Goal: Information Seeking & Learning: Learn about a topic

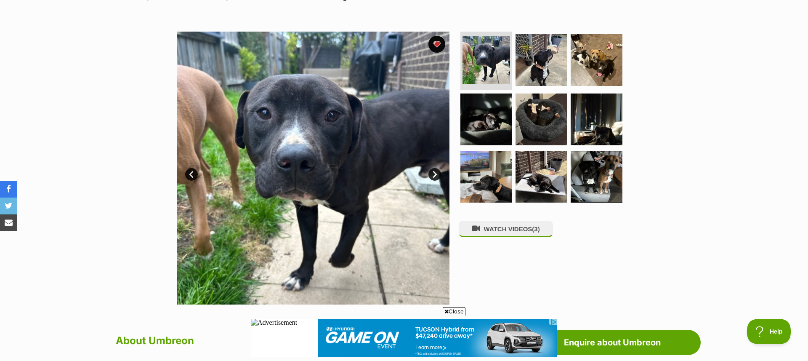
scroll to position [144, 0]
click at [436, 175] on link "Next" at bounding box center [434, 173] width 13 height 13
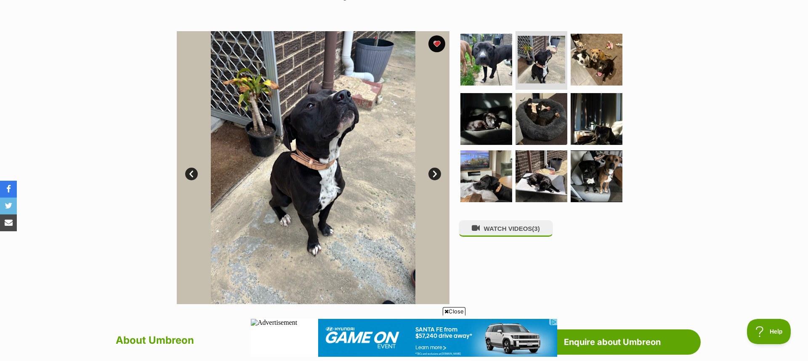
scroll to position [0, 0]
click at [433, 173] on link "Next" at bounding box center [434, 173] width 13 height 13
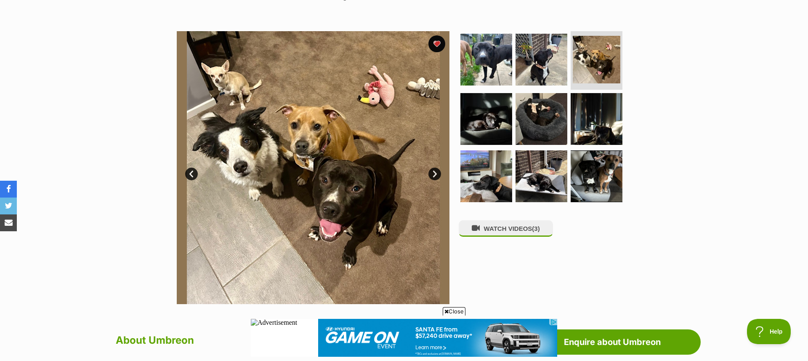
click at [433, 173] on link "Next" at bounding box center [434, 173] width 13 height 13
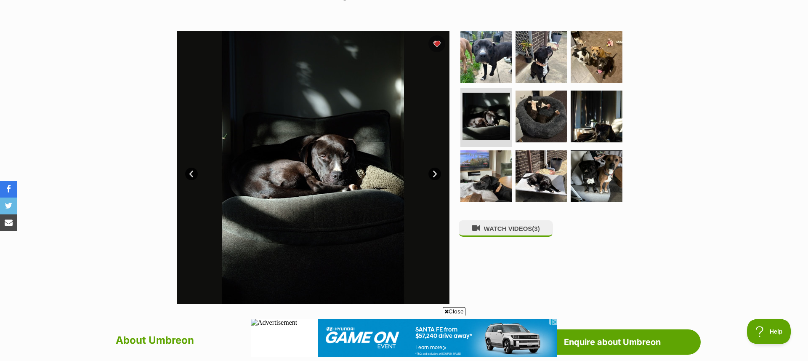
click at [433, 173] on link "Next" at bounding box center [434, 173] width 13 height 13
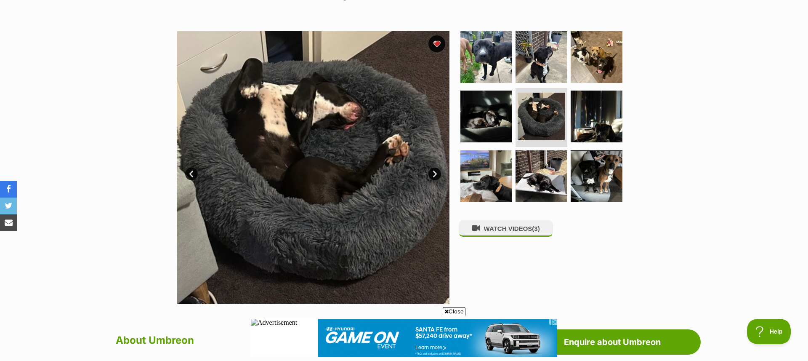
click at [433, 173] on link "Next" at bounding box center [434, 173] width 13 height 13
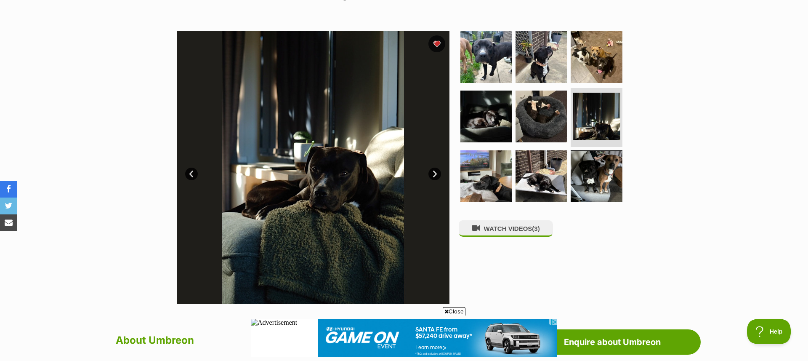
click at [433, 173] on link "Next" at bounding box center [434, 173] width 13 height 13
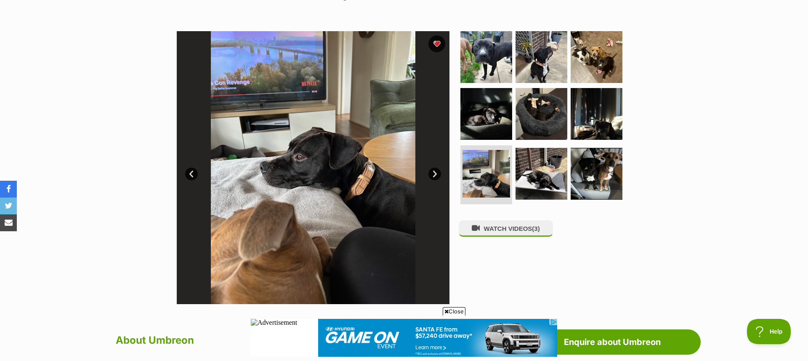
click at [433, 173] on link "Next" at bounding box center [434, 173] width 13 height 13
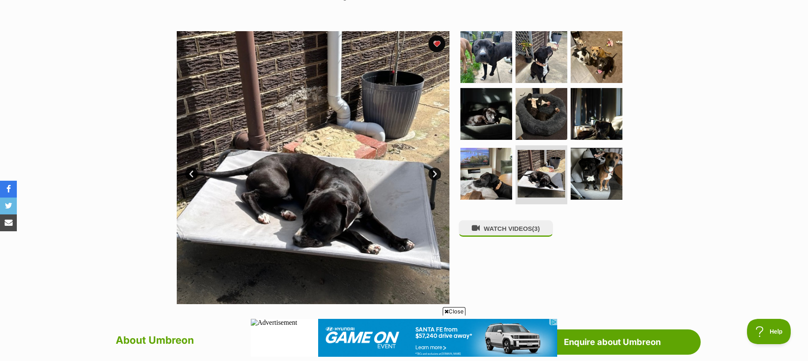
click at [433, 173] on link "Next" at bounding box center [434, 173] width 13 height 13
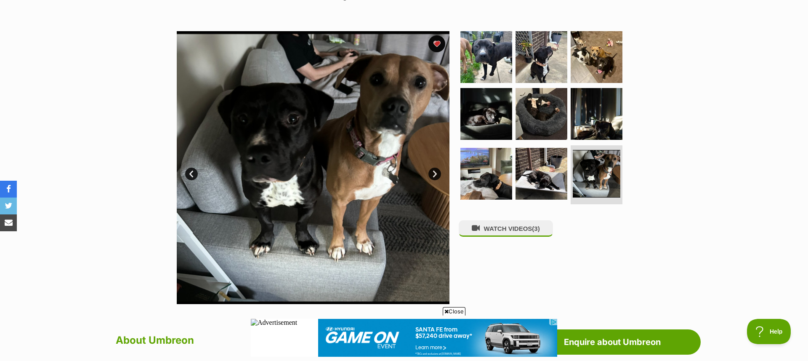
click at [433, 173] on link "Next" at bounding box center [434, 173] width 13 height 13
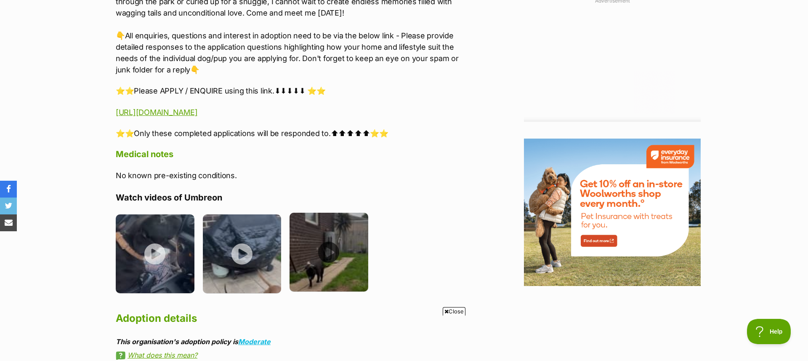
scroll to position [896, 0]
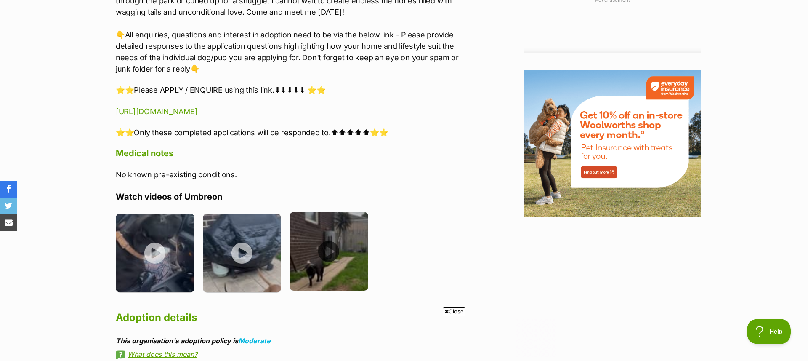
click at [331, 256] on img at bounding box center [328, 251] width 79 height 79
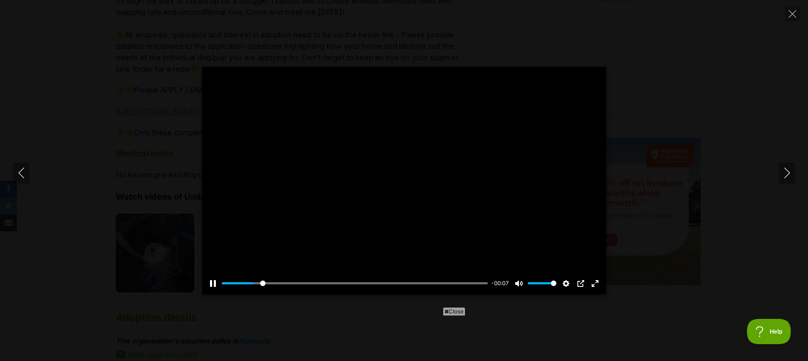
scroll to position [0, 0]
type input "100"
click at [789, 13] on icon "Close" at bounding box center [792, 14] width 8 height 8
